Goal: Task Accomplishment & Management: Manage account settings

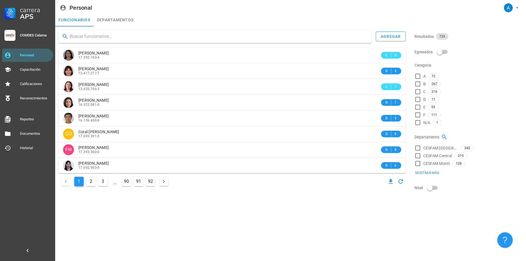
drag, startPoint x: 0, startPoint y: 0, endPoint x: 109, endPoint y: 34, distance: 113.7
click at [109, 34] on input "text" at bounding box center [218, 36] width 297 height 9
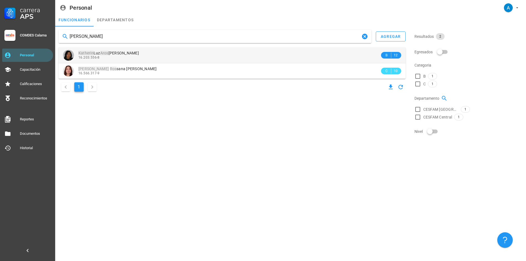
type input "[PERSON_NAME]"
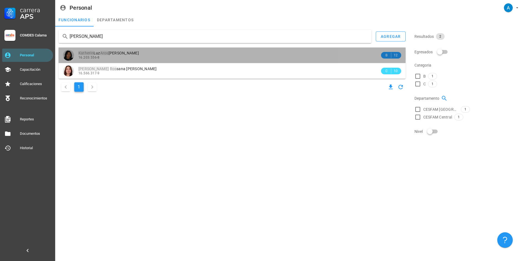
click at [125, 55] on span "[PERSON_NAME]" at bounding box center [108, 53] width 60 height 4
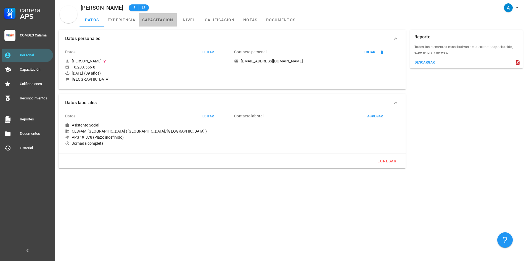
click at [166, 20] on link "capacitación" at bounding box center [158, 19] width 38 height 13
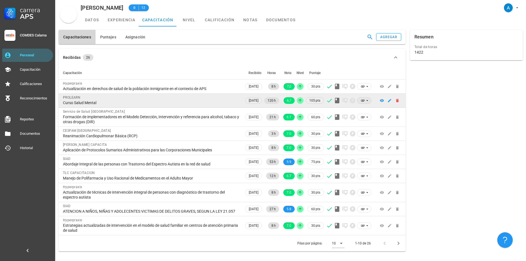
click at [363, 100] on icon at bounding box center [363, 100] width 4 height 4
click at [363, 100] on icon at bounding box center [363, 101] width 4 height 2
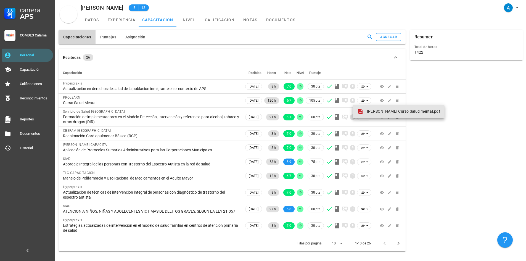
click at [378, 112] on span "[PERSON_NAME] Curso Salud mental.pdf" at bounding box center [403, 111] width 73 height 4
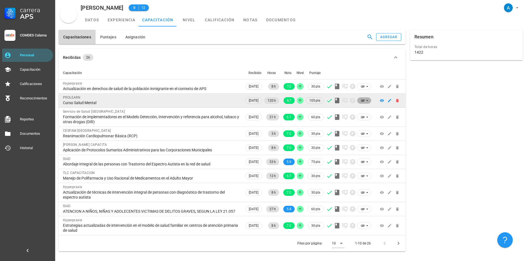
click at [363, 101] on icon at bounding box center [363, 100] width 4 height 4
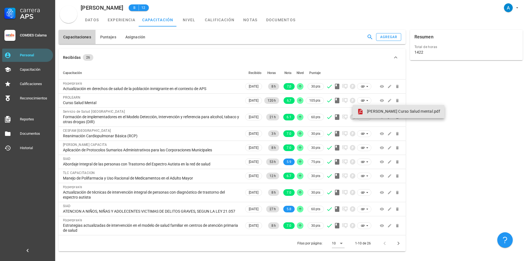
click at [368, 108] on link "[PERSON_NAME] Curso Salud mental.pdf" at bounding box center [399, 111] width 92 height 13
click at [92, 253] on div "Recibidas 26 Capacitación Recibido Horas Nota Nivel Puntaje Hyperpraxis Actuali…" at bounding box center [232, 149] width 352 height 207
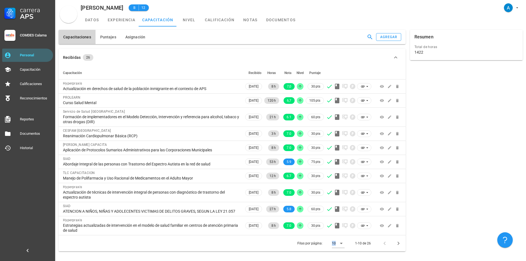
click at [92, 253] on div "Recibidas 26 Capacitación Recibido Horas Nota Nivel Puntaje Hyperpraxis Actuali…" at bounding box center [232, 149] width 352 height 207
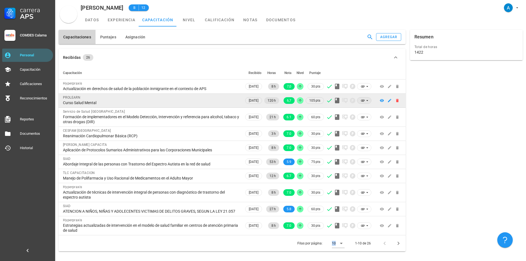
click at [364, 102] on icon at bounding box center [363, 100] width 4 height 4
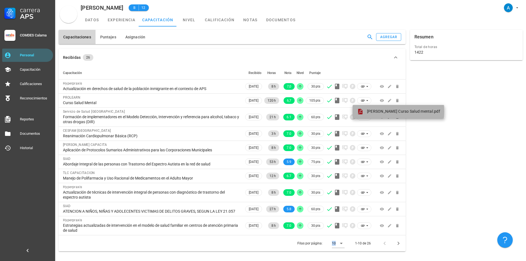
click at [369, 110] on span "[PERSON_NAME] Curso Salud mental.pdf" at bounding box center [403, 111] width 73 height 4
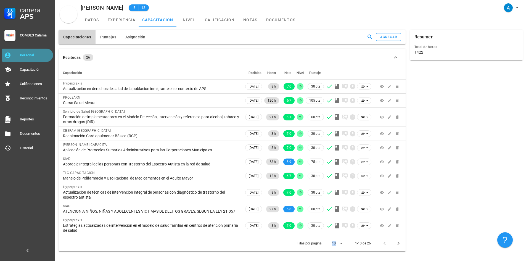
click at [45, 59] on div "Personal" at bounding box center [35, 55] width 31 height 9
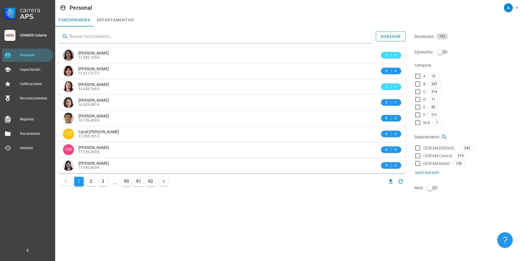
click at [96, 35] on input "text" at bounding box center [218, 36] width 297 height 9
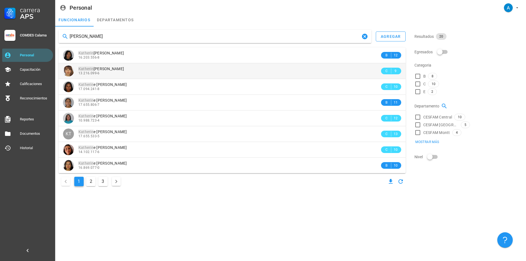
type input "[PERSON_NAME]"
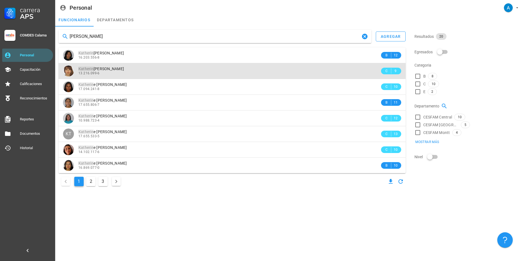
click at [103, 70] on span "[PERSON_NAME]" at bounding box center [101, 69] width 46 height 4
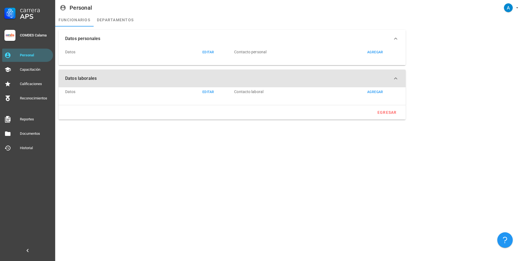
click at [103, 70] on button "Datos laborales" at bounding box center [232, 79] width 347 height 18
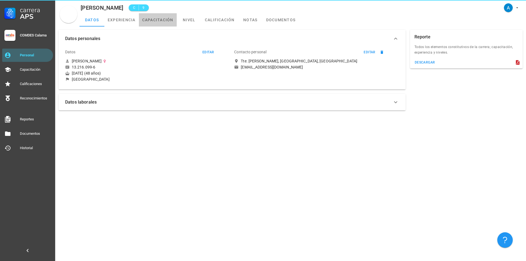
click at [161, 19] on link "capacitación" at bounding box center [158, 19] width 38 height 13
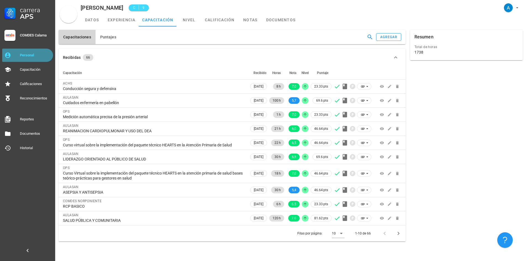
click at [28, 53] on div "Personal" at bounding box center [35, 55] width 31 height 9
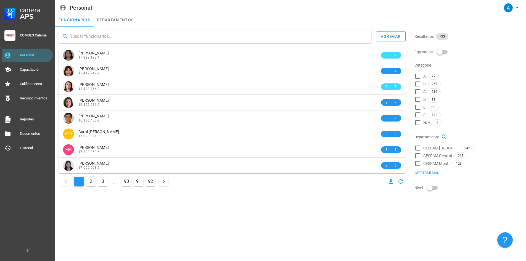
click at [110, 38] on input "text" at bounding box center [218, 36] width 297 height 9
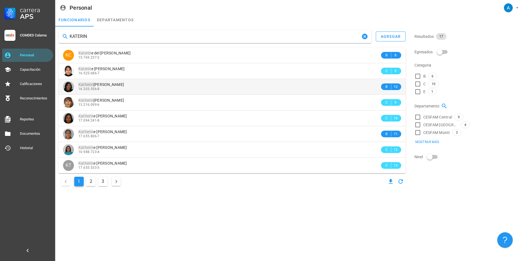
type input "KATERIN"
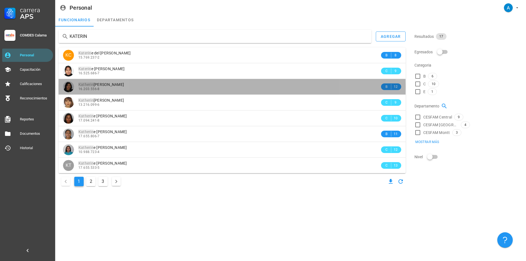
click at [120, 86] on span "[PERSON_NAME]" at bounding box center [101, 84] width 46 height 4
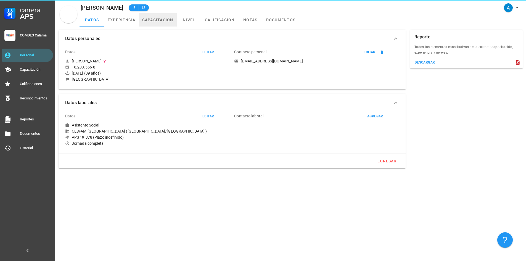
click at [159, 22] on link "capacitación" at bounding box center [158, 19] width 38 height 13
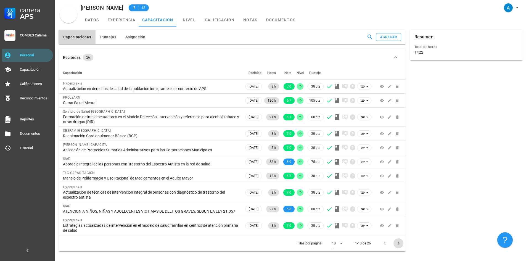
click at [401, 247] on icon "Página siguiente" at bounding box center [398, 243] width 7 height 7
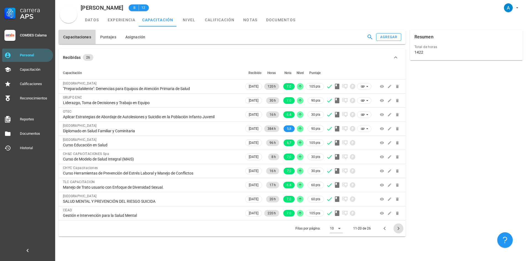
click at [400, 229] on icon "Página siguiente" at bounding box center [398, 228] width 7 height 7
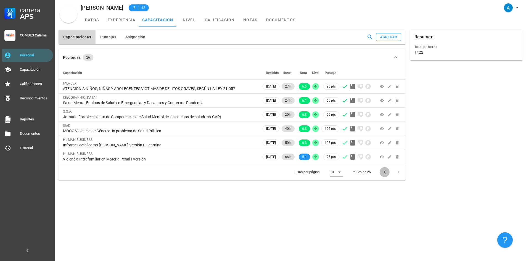
click at [385, 171] on icon "Página anterior" at bounding box center [385, 171] width 2 height 3
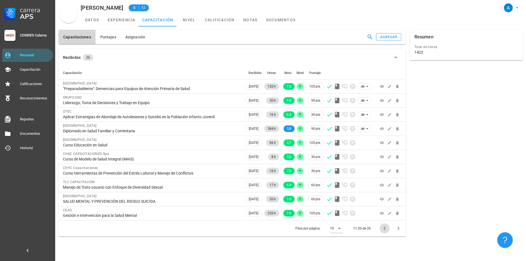
click at [385, 233] on button "Página anterior" at bounding box center [385, 228] width 10 height 10
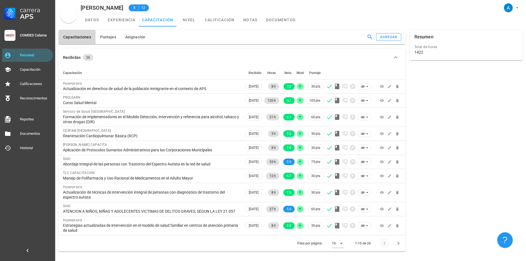
click at [385, 229] on div at bounding box center [389, 226] width 23 height 8
click at [369, 36] on icon "button" at bounding box center [370, 37] width 7 height 7
click at [349, 36] on input "text" at bounding box center [338, 37] width 51 height 9
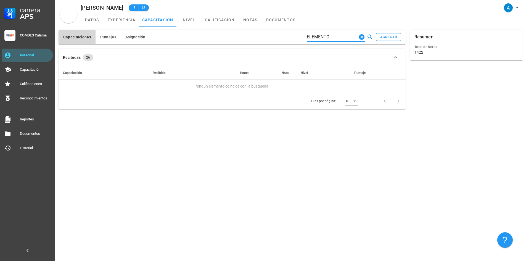
type input "ELEMENTOS"
click at [361, 38] on icon "Clear Buscar…" at bounding box center [361, 37] width 7 height 7
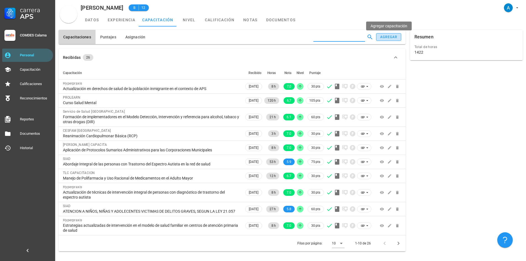
click at [379, 36] on button "agregar" at bounding box center [388, 37] width 25 height 8
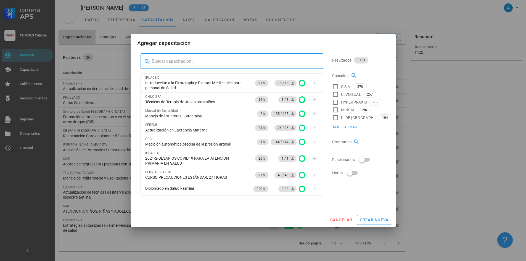
click at [183, 62] on input "text" at bounding box center [235, 61] width 167 height 9
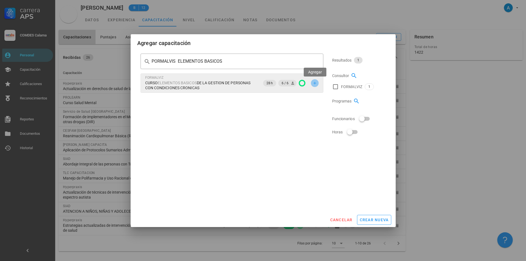
click at [313, 84] on icon "button" at bounding box center [315, 83] width 4 height 4
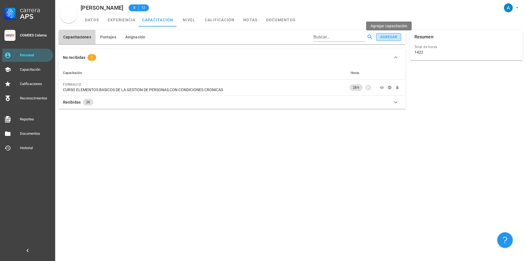
click at [379, 35] on button "agregar" at bounding box center [388, 37] width 25 height 8
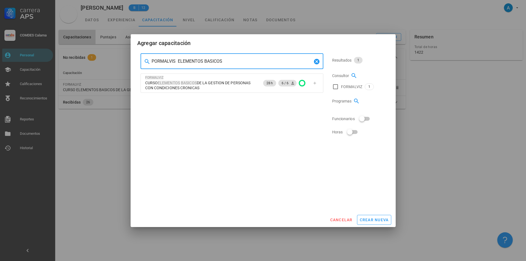
drag, startPoint x: 222, startPoint y: 63, endPoint x: 150, endPoint y: 60, distance: 71.9
click at [150, 60] on div "​ PORMALVIS ELEMENTOS BASICOS" at bounding box center [232, 61] width 183 height 15
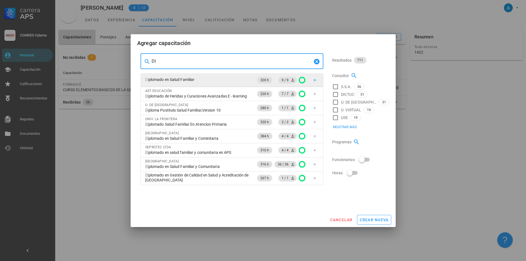
type input "D"
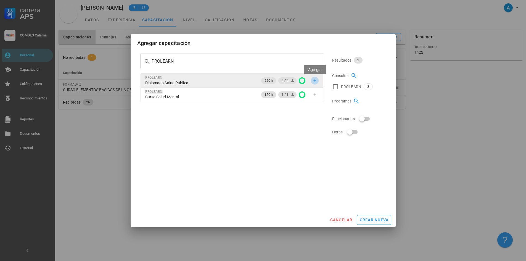
click at [314, 81] on icon "button" at bounding box center [315, 80] width 4 height 4
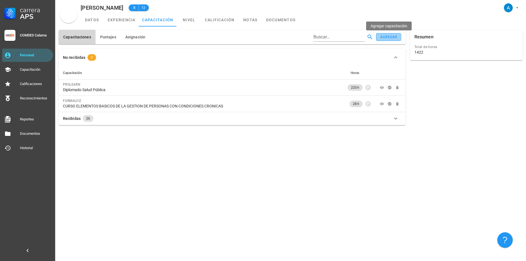
click at [381, 39] on button "agregar" at bounding box center [388, 37] width 25 height 8
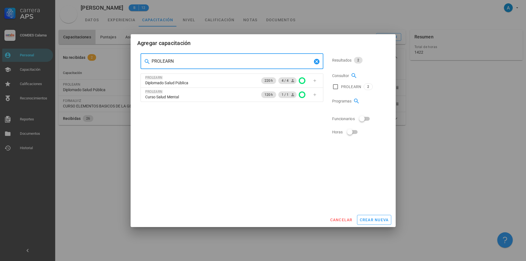
drag, startPoint x: 181, startPoint y: 59, endPoint x: 149, endPoint y: 58, distance: 31.8
click at [149, 58] on div "​ PROLEARN" at bounding box center [232, 61] width 183 height 15
click at [184, 62] on input "PROLEARN" at bounding box center [232, 61] width 161 height 9
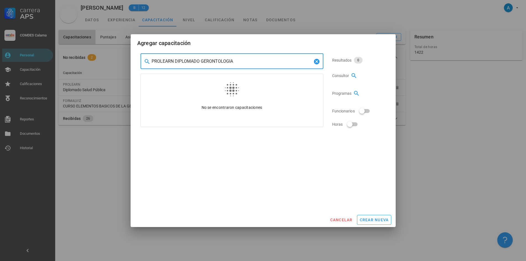
drag, startPoint x: 173, startPoint y: 61, endPoint x: 150, endPoint y: 62, distance: 23.7
click at [150, 62] on div "​ PROLEARN DIPLOMADO GERONTOLOGIA" at bounding box center [232, 61] width 183 height 15
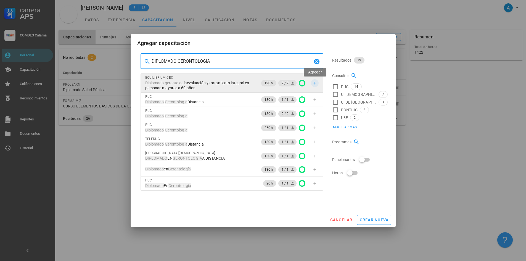
type input "DIPLOMADO GERONTOLOGIA"
click at [315, 84] on icon "button" at bounding box center [314, 83] width 2 height 2
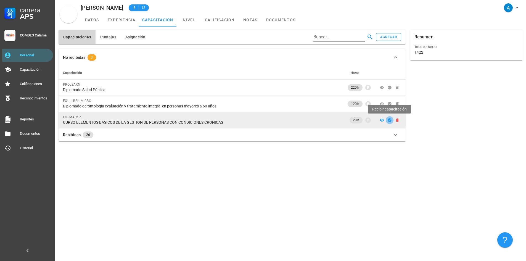
click at [389, 120] on icon "button" at bounding box center [390, 120] width 4 height 4
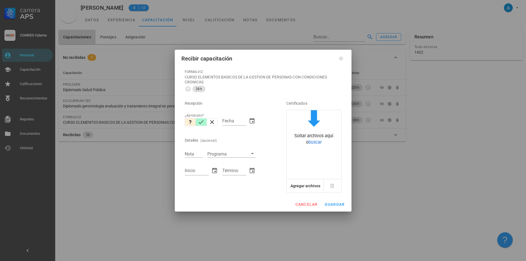
click at [202, 122] on icon "button" at bounding box center [201, 122] width 5 height 4
type input "[DATE]"
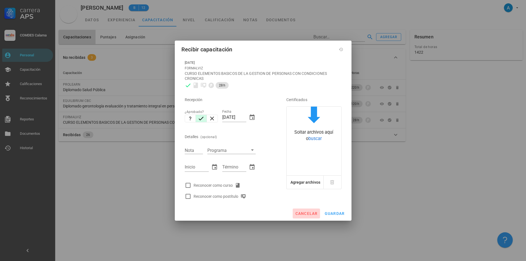
click at [310, 211] on span "cancelar" at bounding box center [306, 213] width 23 height 4
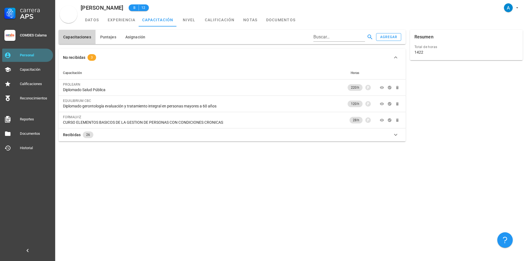
click at [39, 53] on div "Personal" at bounding box center [35, 55] width 31 height 4
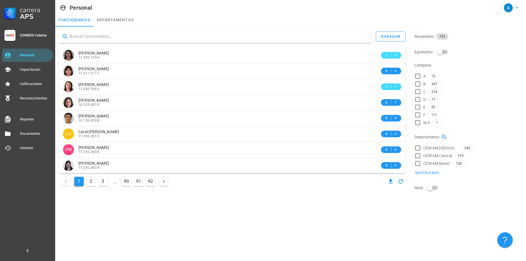
click at [79, 36] on input "text" at bounding box center [218, 36] width 297 height 9
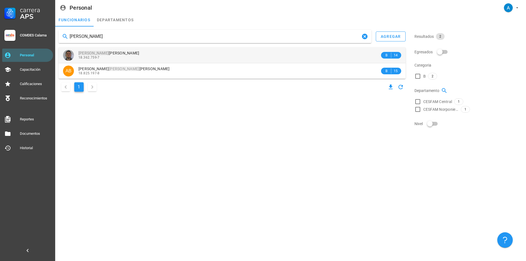
type input "[PERSON_NAME]"
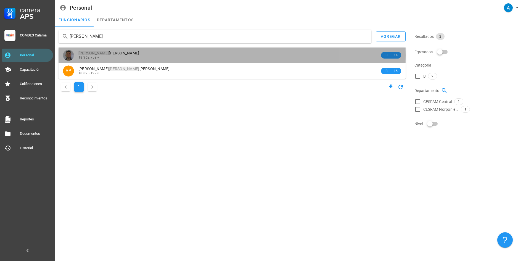
click at [116, 55] on span "[PERSON_NAME]" at bounding box center [108, 53] width 61 height 4
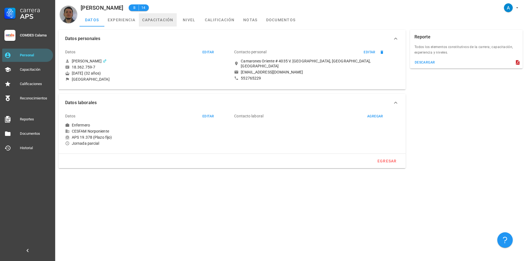
click at [170, 19] on link "capacitación" at bounding box center [158, 19] width 38 height 13
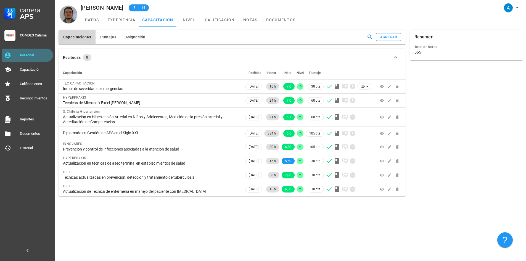
click at [34, 56] on div "Personal" at bounding box center [35, 55] width 31 height 4
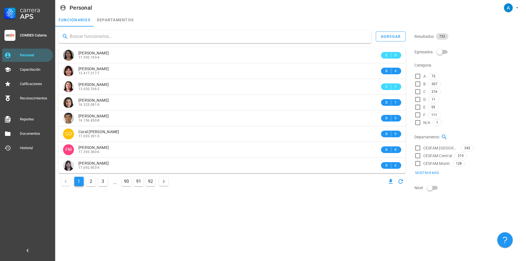
click at [76, 35] on input "text" at bounding box center [218, 36] width 297 height 9
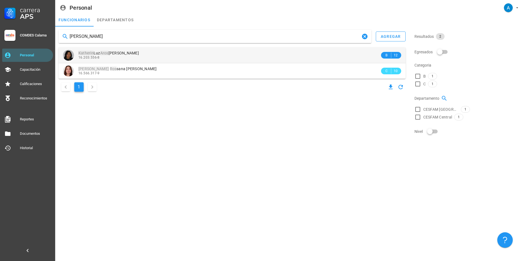
type input "[PERSON_NAME]"
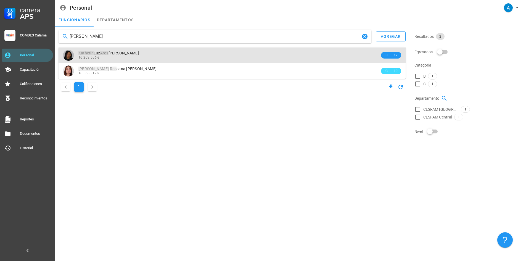
click at [115, 54] on span "[PERSON_NAME]" at bounding box center [108, 53] width 60 height 4
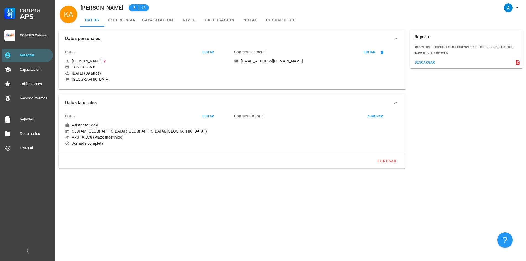
click at [115, 54] on div "Datos editar" at bounding box center [140, 51] width 151 height 13
click at [164, 19] on link "capacitación" at bounding box center [158, 19] width 38 height 13
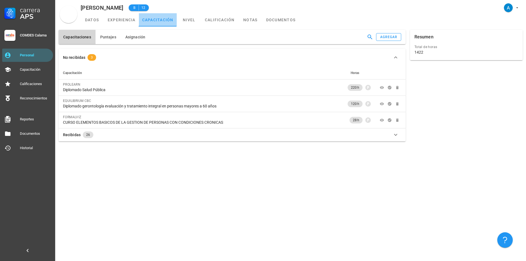
click at [164, 19] on link "capacitación" at bounding box center [158, 19] width 38 height 13
click at [97, 21] on link "datos" at bounding box center [92, 19] width 25 height 13
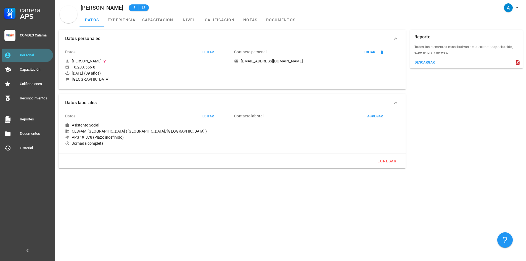
click at [38, 56] on div "Personal" at bounding box center [35, 55] width 31 height 4
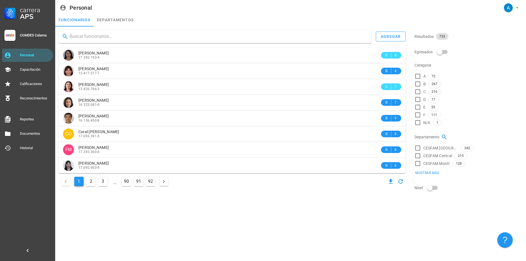
click at [74, 35] on input "text" at bounding box center [218, 36] width 297 height 9
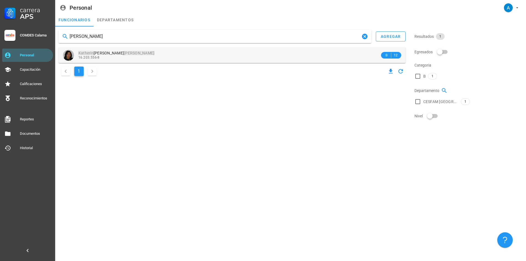
type input "[PERSON_NAME]"
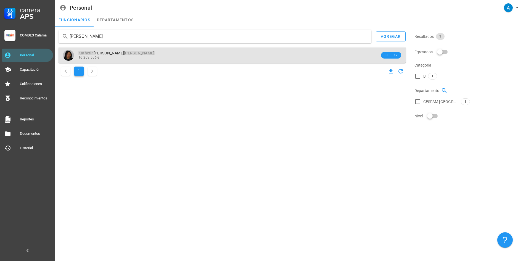
click at [116, 58] on div "16.203.556-8" at bounding box center [229, 58] width 302 height 4
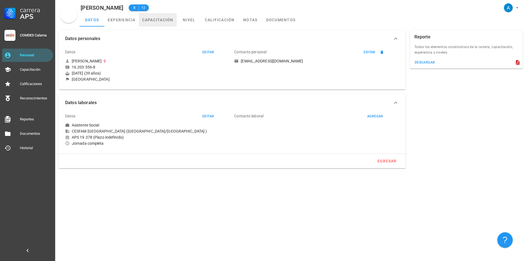
click at [162, 18] on link "capacitación" at bounding box center [158, 19] width 38 height 13
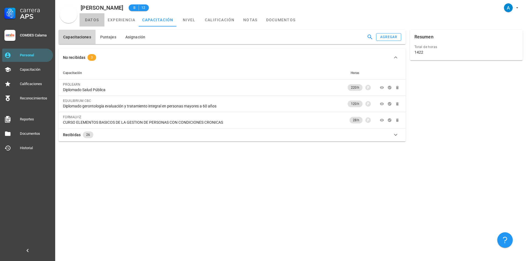
click at [94, 21] on link "datos" at bounding box center [92, 19] width 25 height 13
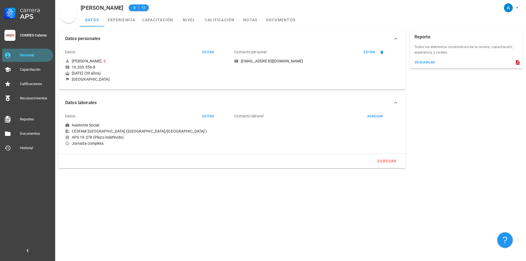
click at [52, 56] on link "Personal" at bounding box center [27, 55] width 51 height 13
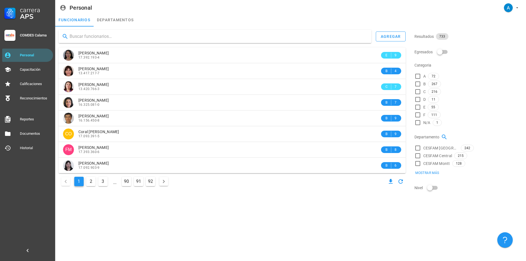
click at [73, 37] on input "text" at bounding box center [218, 36] width 297 height 9
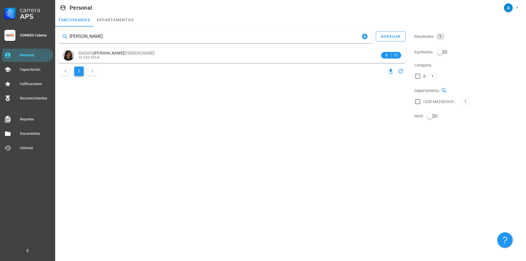
drag, startPoint x: 92, startPoint y: 35, endPoint x: 89, endPoint y: 36, distance: 3.2
click at [89, 36] on input "[PERSON_NAME]" at bounding box center [215, 36] width 291 height 9
drag, startPoint x: 90, startPoint y: 35, endPoint x: 68, endPoint y: 33, distance: 21.9
click at [68, 33] on div "[PERSON_NAME]" at bounding box center [215, 36] width 313 height 13
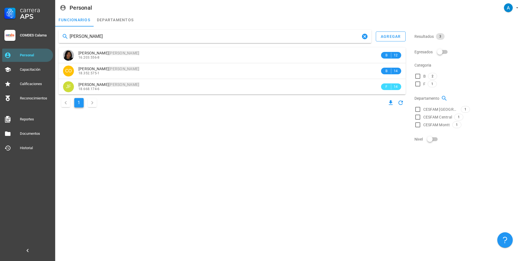
click at [70, 36] on input "[PERSON_NAME]" at bounding box center [215, 36] width 291 height 9
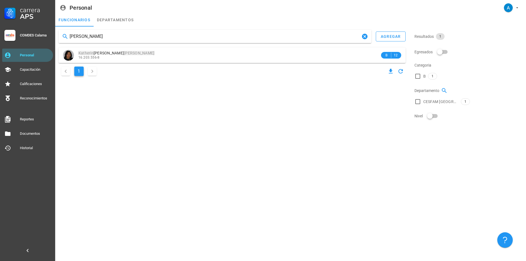
type input "[PERSON_NAME]"
click at [40, 54] on div "Personal" at bounding box center [35, 55] width 31 height 4
drag, startPoint x: 132, startPoint y: 36, endPoint x: 117, endPoint y: 36, distance: 15.2
click at [117, 36] on input "[PERSON_NAME]" at bounding box center [215, 36] width 291 height 9
click at [38, 51] on div "Personal" at bounding box center [35, 55] width 31 height 9
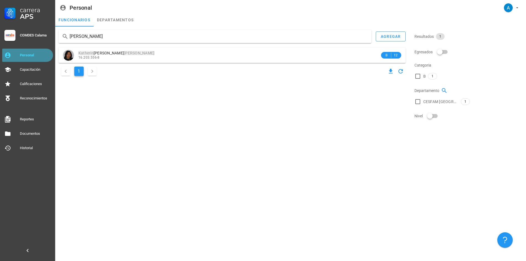
click at [38, 53] on div "Personal" at bounding box center [35, 55] width 31 height 9
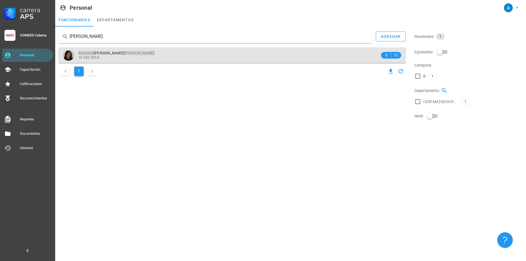
click at [111, 52] on span "[PERSON_NAME]" at bounding box center [116, 53] width 76 height 4
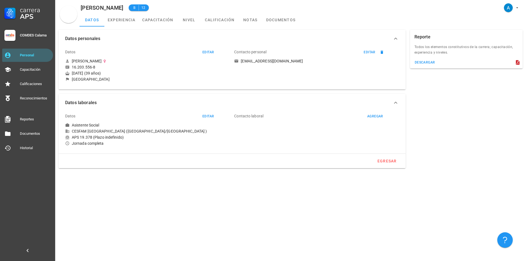
click at [193, 149] on div "Datos editar Asistente Social CESFAM [GEOGRAPHIC_DATA] ([GEOGRAPHIC_DATA]/[GEOG…" at bounding box center [232, 130] width 347 height 46
click at [45, 54] on div "Personal" at bounding box center [35, 55] width 31 height 4
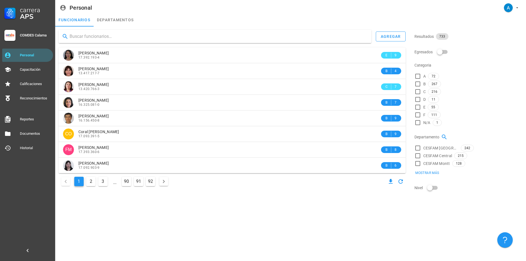
click at [89, 38] on input "text" at bounding box center [218, 36] width 297 height 9
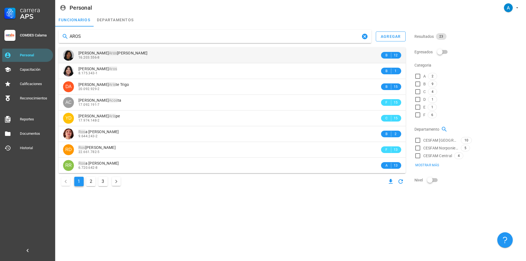
type input "AROS"
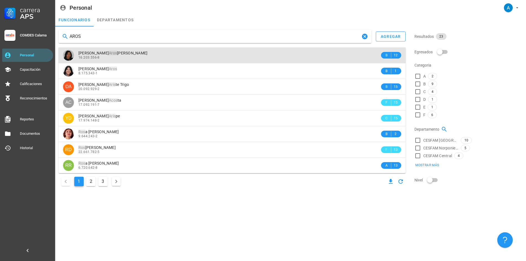
click at [100, 56] on div "16.203.556-8" at bounding box center [229, 58] width 302 height 4
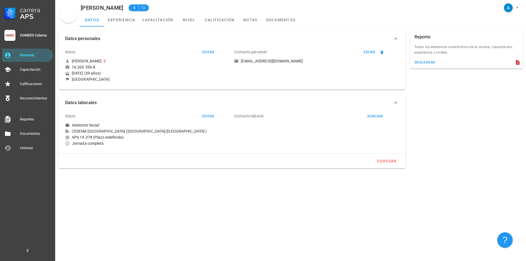
click at [100, 56] on div "Datos editar" at bounding box center [140, 51] width 151 height 13
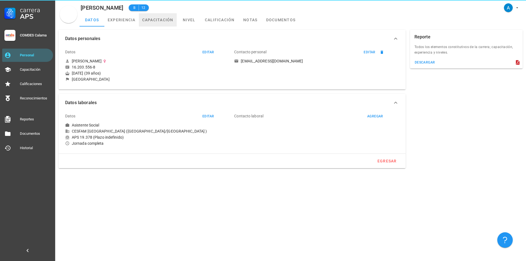
click at [163, 20] on link "capacitación" at bounding box center [158, 19] width 38 height 13
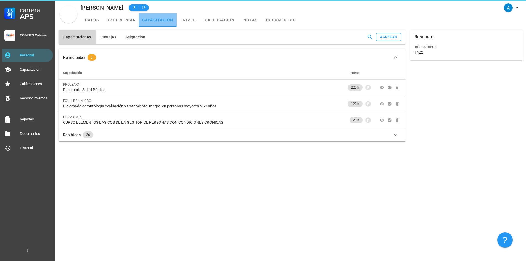
click at [163, 20] on link "capacitación" at bounding box center [158, 19] width 38 height 13
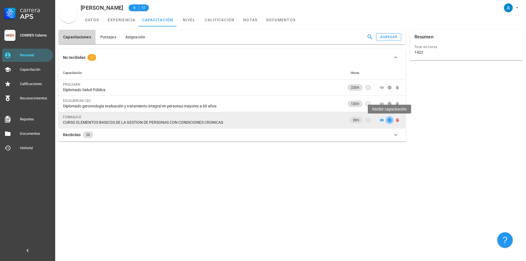
click at [390, 121] on icon "button" at bounding box center [390, 120] width 4 height 4
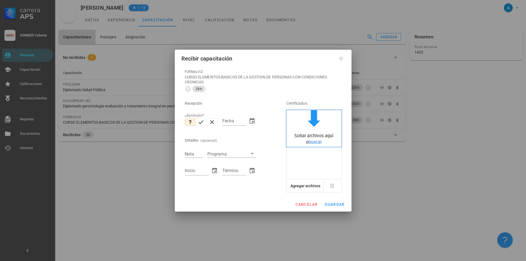
click at [316, 144] on span "buscar" at bounding box center [314, 141] width 13 height 5
click at [300, 63] on div "Recibir capacitación" at bounding box center [263, 58] width 177 height 16
click at [307, 205] on span "cancelar" at bounding box center [306, 204] width 23 height 4
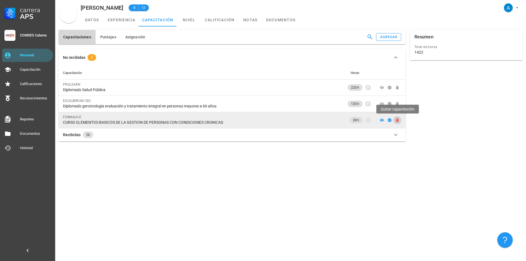
click at [398, 120] on icon "button" at bounding box center [397, 119] width 2 height 3
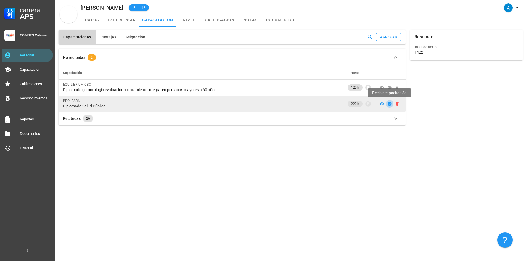
click at [389, 105] on icon "button" at bounding box center [390, 104] width 4 height 4
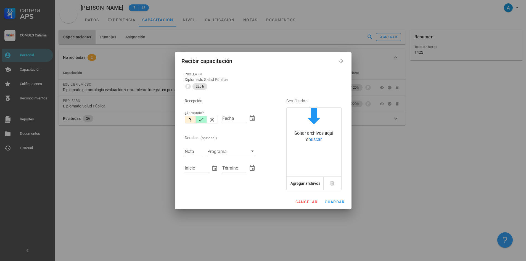
click at [202, 119] on icon "button" at bounding box center [201, 120] width 5 height 4
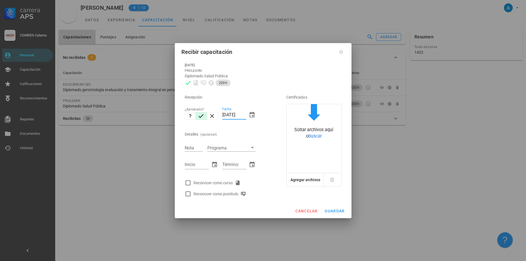
drag, startPoint x: 227, startPoint y: 114, endPoint x: 223, endPoint y: 114, distance: 4.4
click at [223, 114] on input "[DATE]" at bounding box center [234, 114] width 24 height 9
type input "[DATE]"
click at [196, 147] on input "Nota" at bounding box center [194, 147] width 18 height 7
type input "6,8"
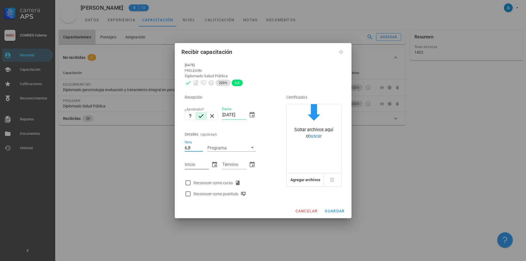
click at [195, 165] on input "Inicio" at bounding box center [197, 164] width 24 height 9
type input "[DATE]"
click at [225, 162] on div "Término" at bounding box center [234, 164] width 24 height 9
type input "[DATE]"
click at [186, 183] on div at bounding box center [187, 182] width 9 height 9
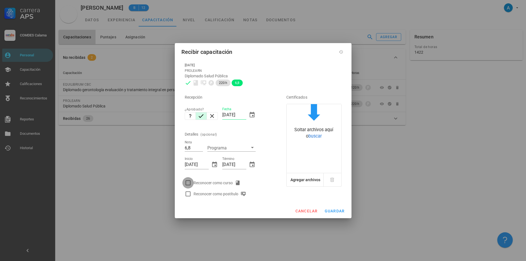
checkbox input "true"
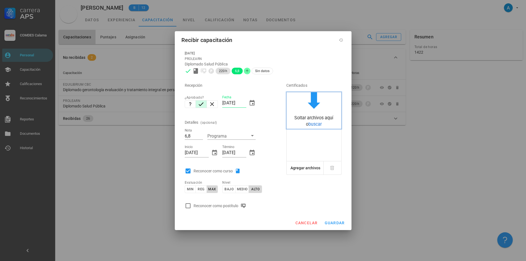
click at [312, 123] on span "buscar" at bounding box center [314, 123] width 13 height 5
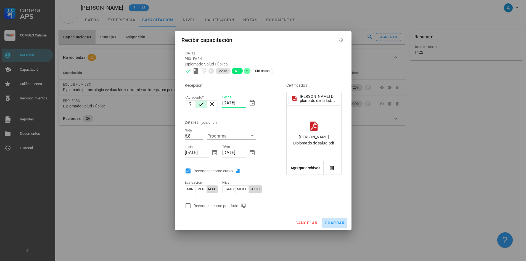
click at [343, 225] on button "guardar" at bounding box center [334, 223] width 25 height 10
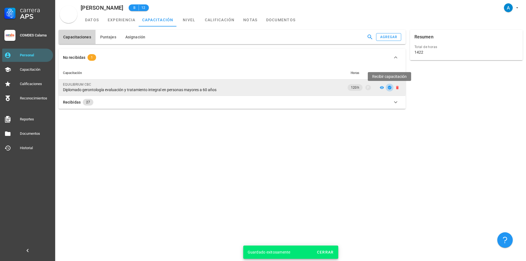
click at [389, 89] on icon "button" at bounding box center [390, 88] width 4 height 4
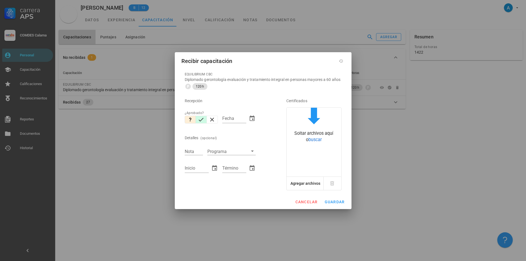
click at [200, 120] on icon "button" at bounding box center [201, 120] width 5 height 4
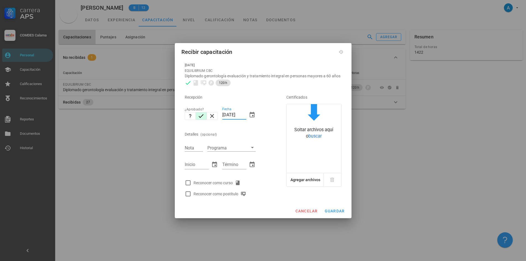
drag, startPoint x: 226, startPoint y: 114, endPoint x: 221, endPoint y: 114, distance: 5.5
click at [221, 114] on div "Fecha [DATE]" at bounding box center [239, 116] width 38 height 24
type input "[DATE]"
click at [195, 146] on input "Nota" at bounding box center [194, 147] width 18 height 7
type input "7,0"
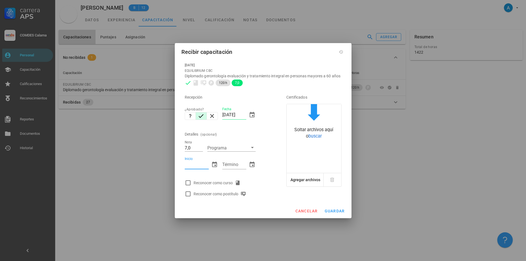
click at [193, 168] on input "Inicio" at bounding box center [197, 164] width 24 height 9
type input "[DATE]"
click at [228, 163] on input "Término" at bounding box center [234, 164] width 24 height 9
type input "[DATE]"
click at [189, 184] on div at bounding box center [187, 182] width 9 height 9
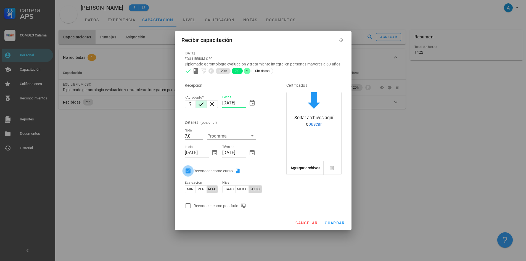
checkbox input "true"
click at [315, 125] on span "buscar" at bounding box center [314, 123] width 13 height 5
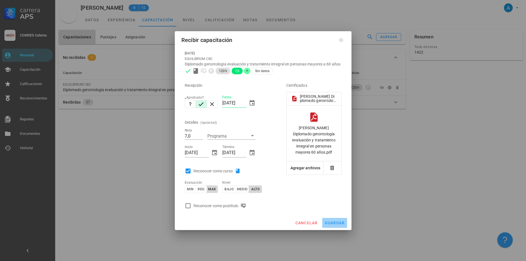
click at [335, 222] on span "guardar" at bounding box center [334, 223] width 20 height 4
